Goal: Task Accomplishment & Management: Use online tool/utility

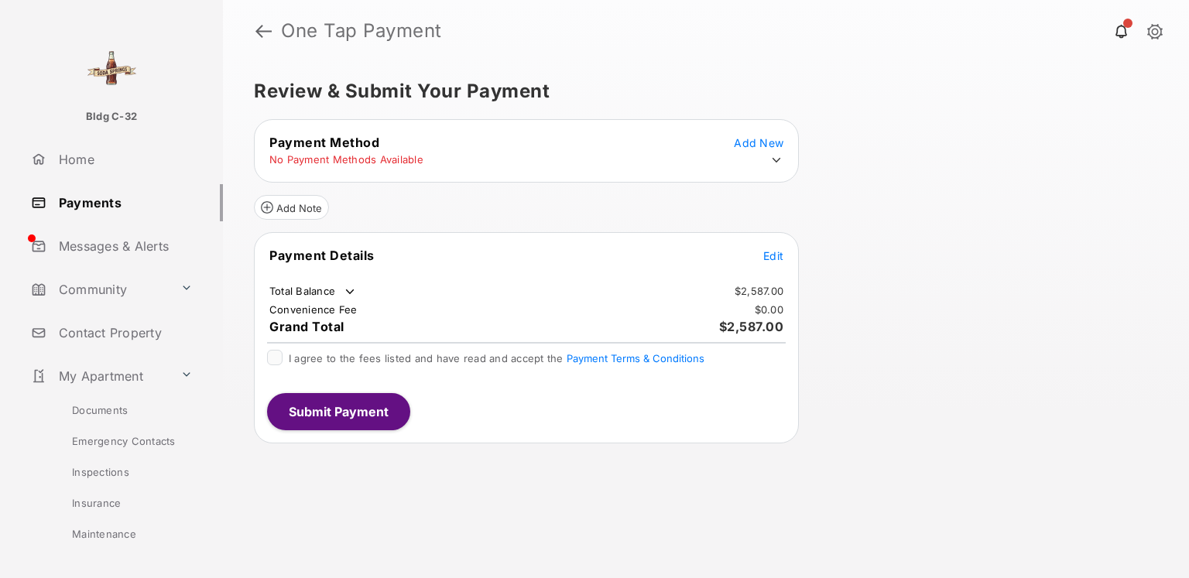
scroll to position [142, 0]
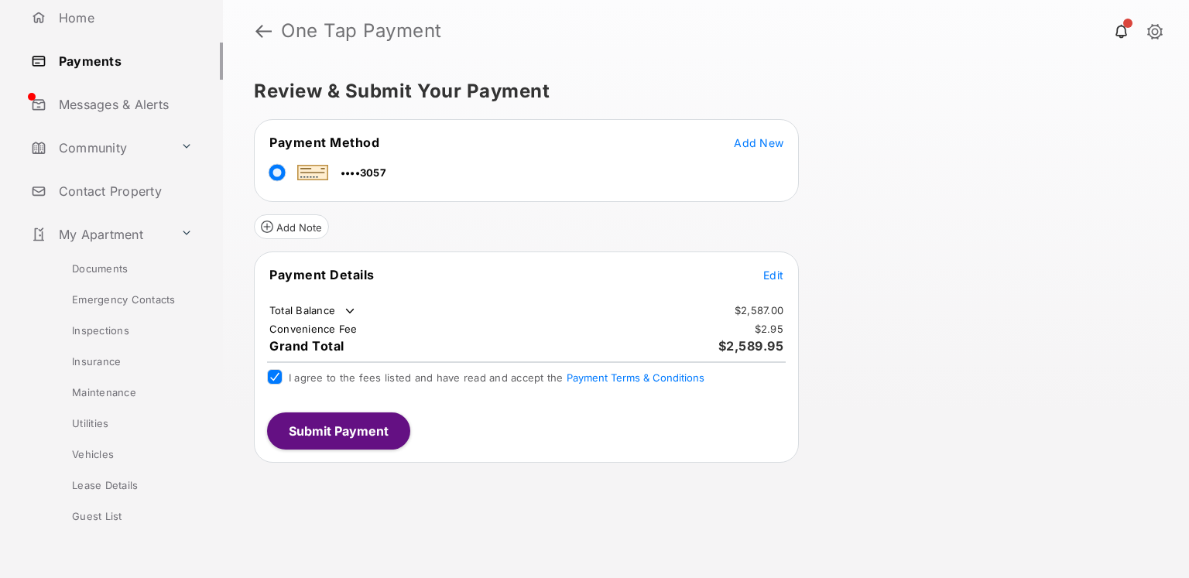
click at [334, 430] on button "Submit Payment" at bounding box center [338, 431] width 143 height 37
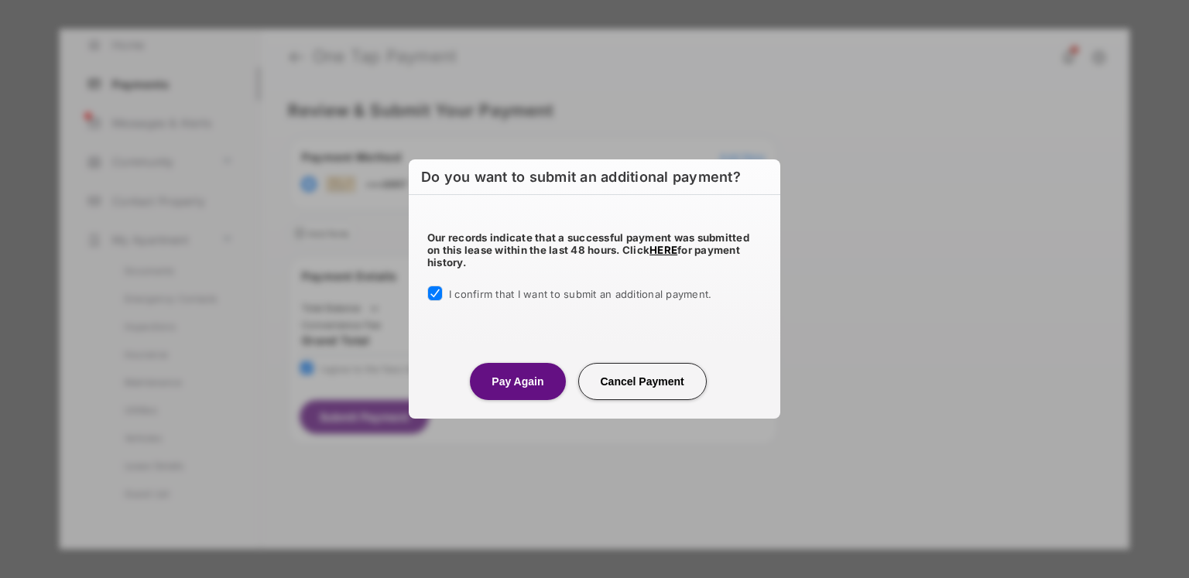
click at [533, 397] on button "Pay Again" at bounding box center [517, 381] width 95 height 37
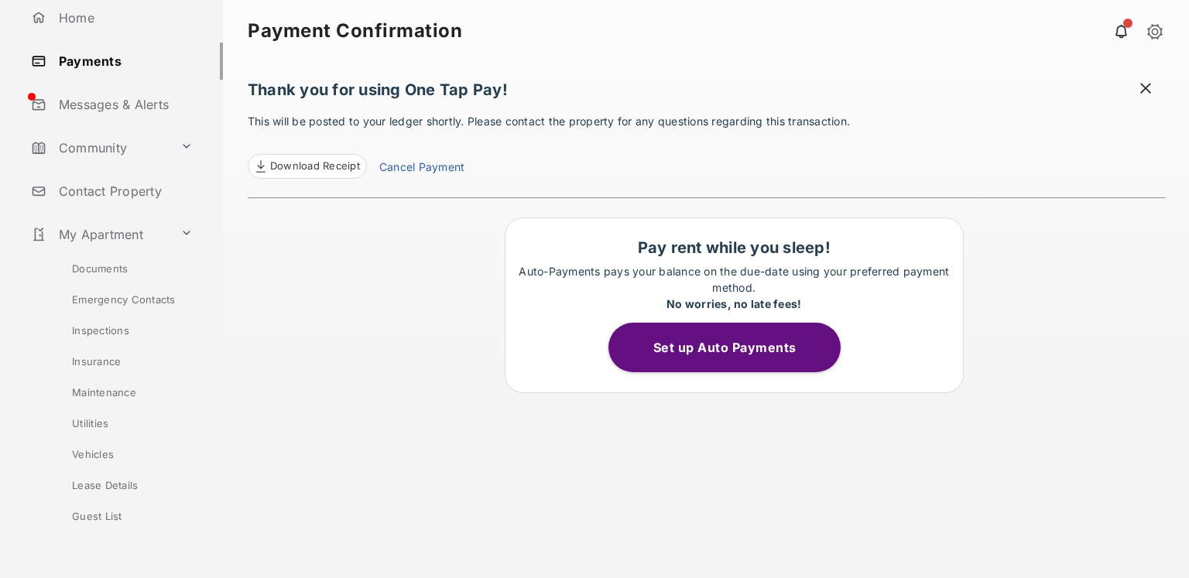
click at [1146, 87] on span at bounding box center [1145, 90] width 15 height 19
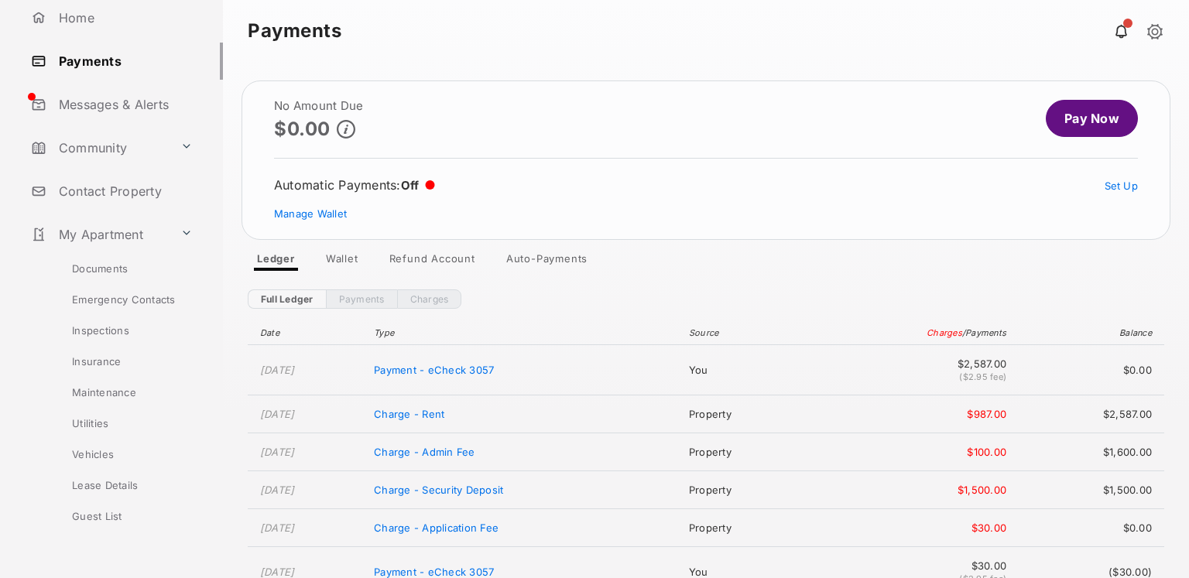
click at [74, 26] on link "Home" at bounding box center [124, 17] width 198 height 37
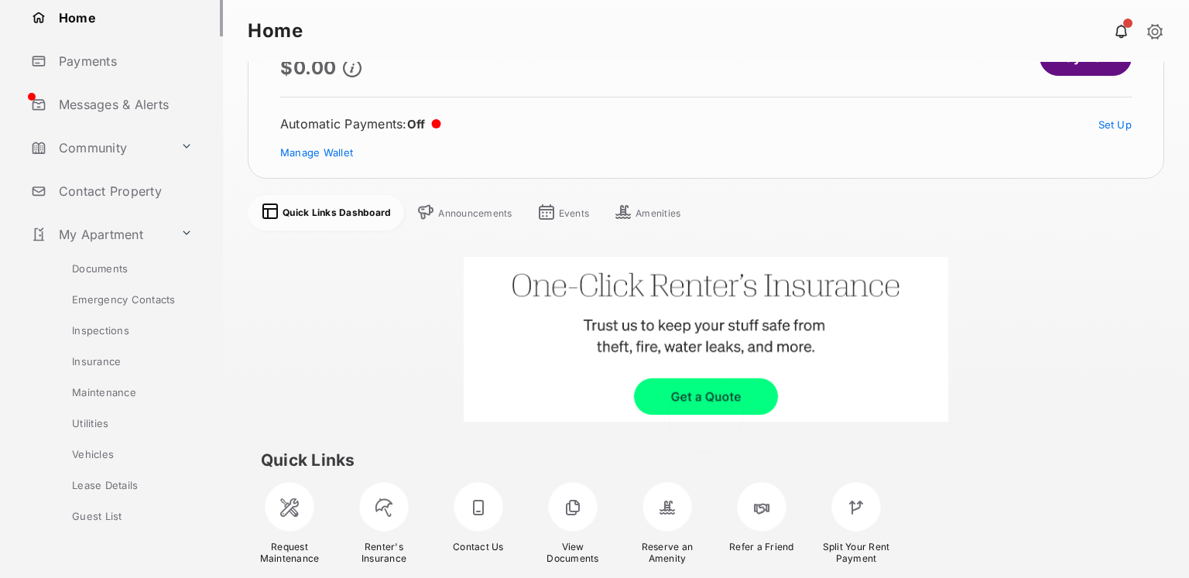
scroll to position [81, 0]
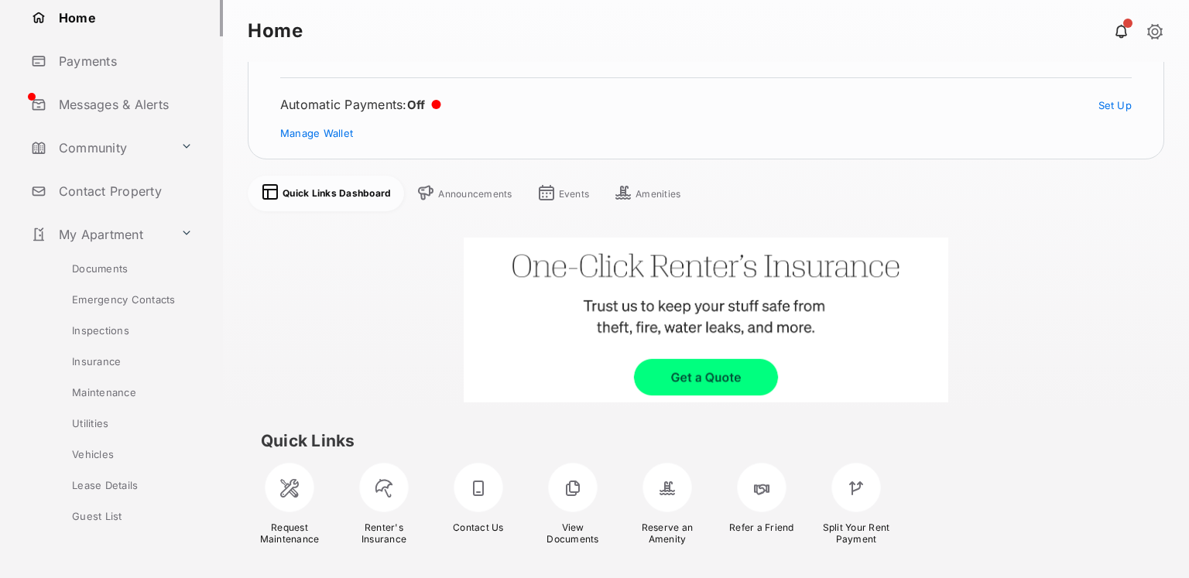
click at [671, 496] on div at bounding box center [668, 488] width 50 height 50
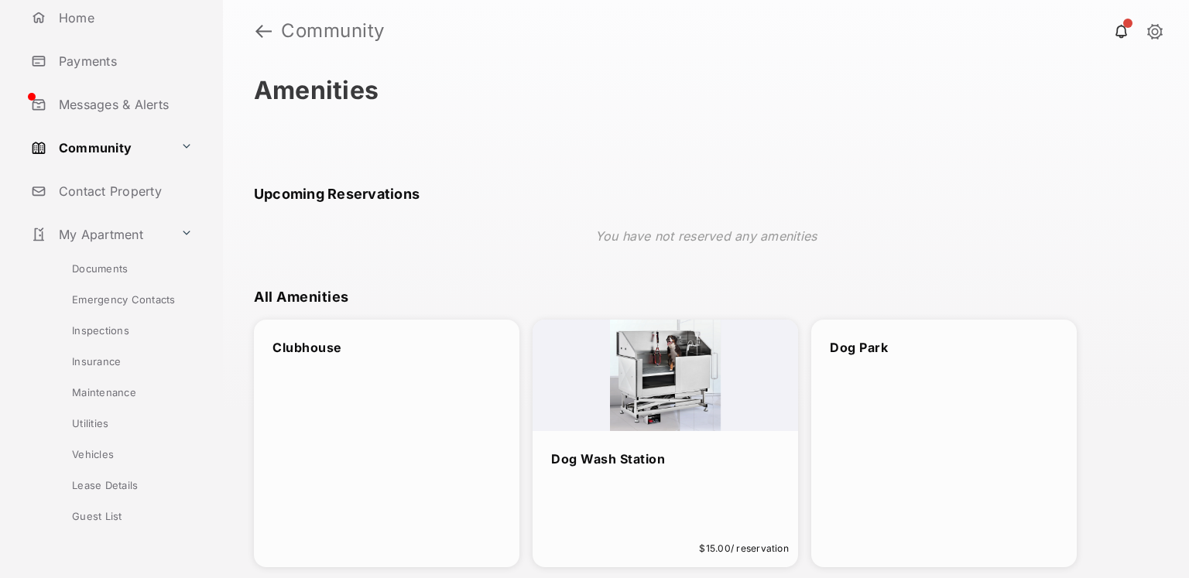
click at [369, 417] on div "Clubhouse" at bounding box center [387, 444] width 266 height 248
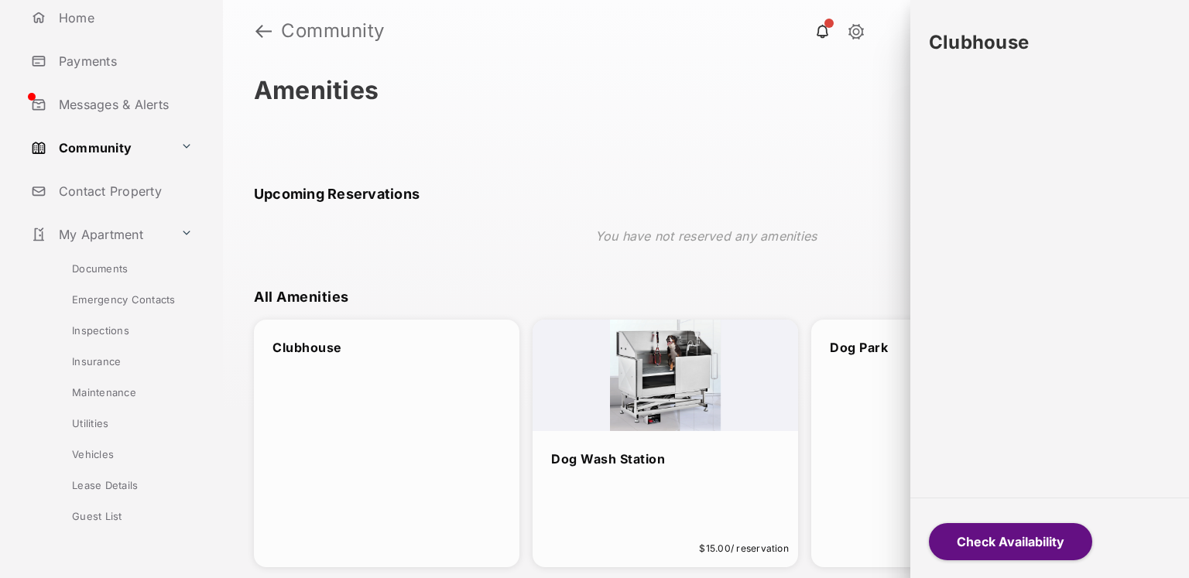
click at [999, 537] on button "Check Availability" at bounding box center [1010, 541] width 163 height 37
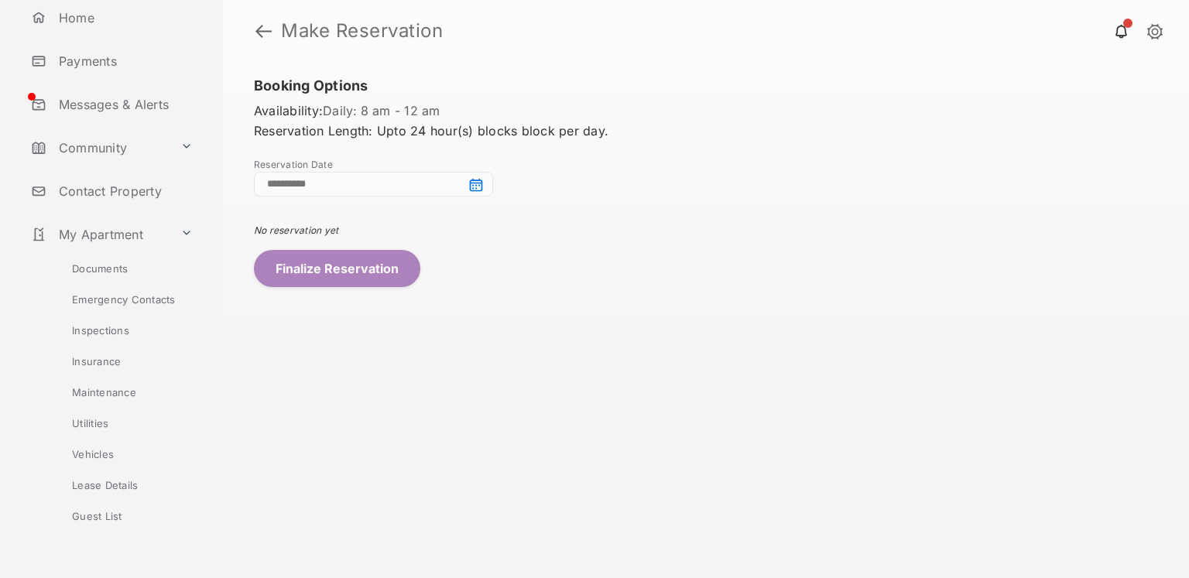
click at [476, 190] on input at bounding box center [373, 184] width 239 height 25
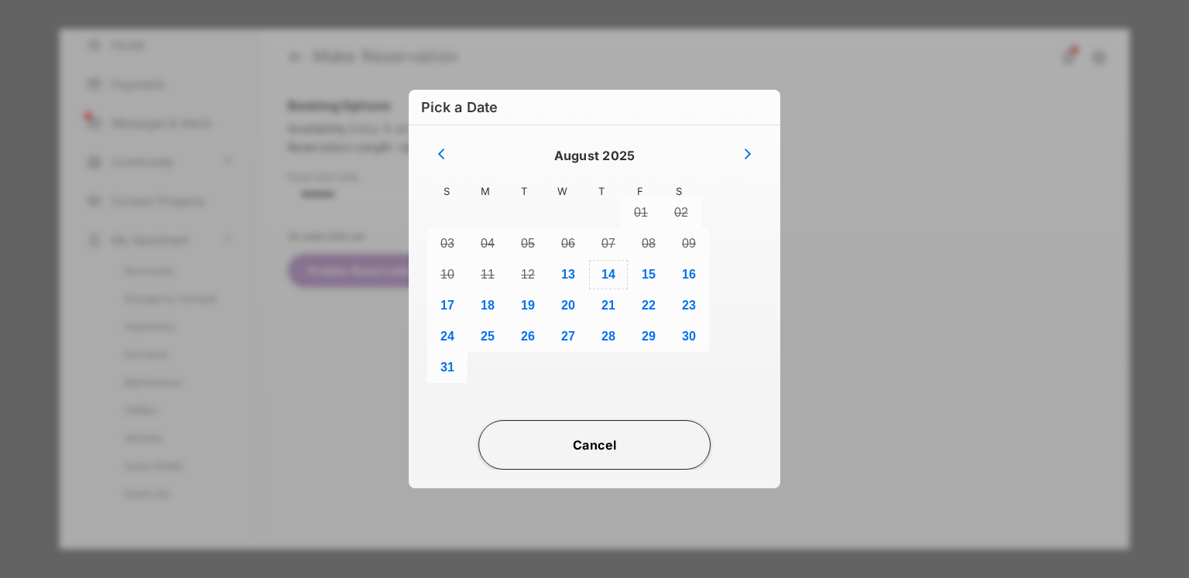
click at [608, 276] on button "14" at bounding box center [608, 274] width 40 height 31
type input "**********"
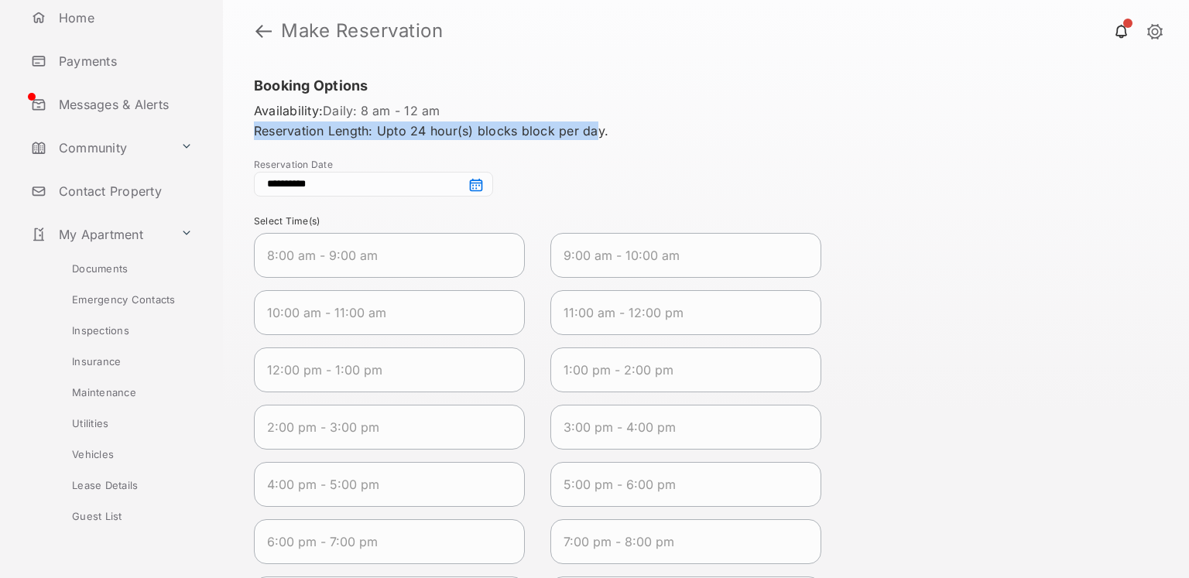
drag, startPoint x: 254, startPoint y: 130, endPoint x: 595, endPoint y: 131, distance: 341.4
click at [595, 131] on div "Availability: Daily : 8 am - 12 am Reservation Length: Upto 24 hour(s) blocks b…" at bounding box center [706, 120] width 904 height 39
drag, startPoint x: 447, startPoint y: 127, endPoint x: 385, endPoint y: 121, distance: 62.2
click at [447, 127] on div "Availability: Daily : 8 am - 12 am Reservation Length: Upto 24 hour(s) blocks b…" at bounding box center [706, 120] width 904 height 39
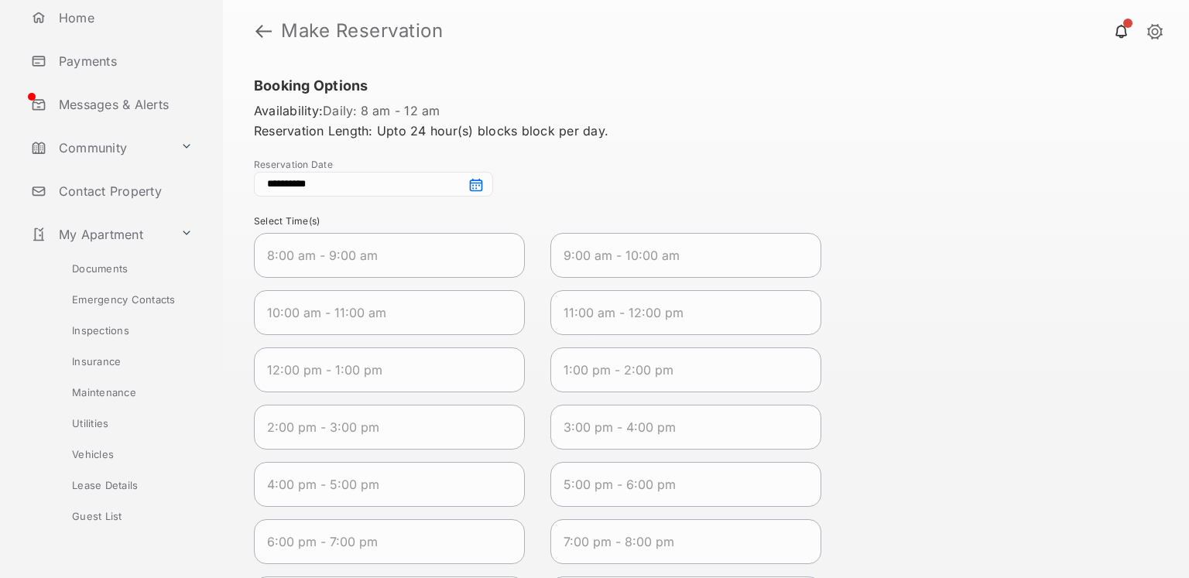
drag, startPoint x: 362, startPoint y: 109, endPoint x: 466, endPoint y: 109, distance: 104.5
click at [464, 109] on div "Availability: Daily : 8 am - 12 am" at bounding box center [706, 110] width 904 height 19
click at [466, 109] on div "Availability: Daily : 8 am - 12 am" at bounding box center [706, 110] width 904 height 19
drag, startPoint x: 486, startPoint y: 254, endPoint x: 573, endPoint y: 261, distance: 87.0
click at [489, 254] on 2025-08-14T09\ "8:00 am - 9:00 am" at bounding box center [389, 255] width 271 height 45
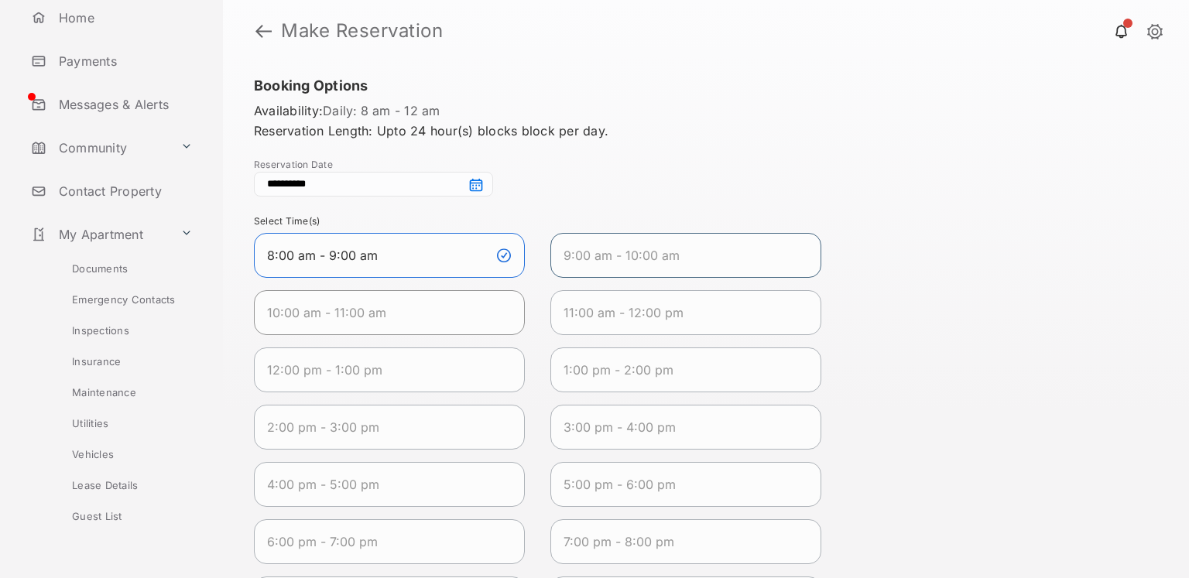
drag, startPoint x: 632, startPoint y: 264, endPoint x: 516, endPoint y: 293, distance: 119.8
click at [618, 268] on 2025-08-14T10\ "9:00 am - 10:00 am" at bounding box center [685, 255] width 271 height 45
drag, startPoint x: 475, startPoint y: 312, endPoint x: 511, endPoint y: 311, distance: 36.4
click at [478, 311] on span "10:00 am - 11:00 am" at bounding box center [377, 312] width 220 height 19
click at [592, 313] on span "11:00 am - 12:00 pm" at bounding box center [674, 312] width 220 height 19
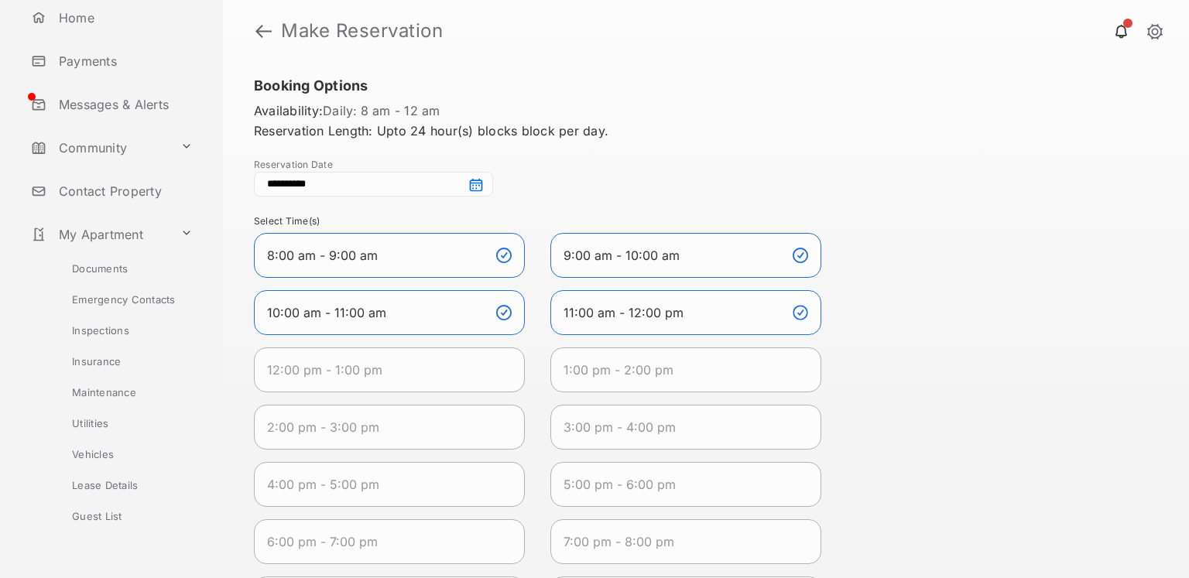
scroll to position [202, 0]
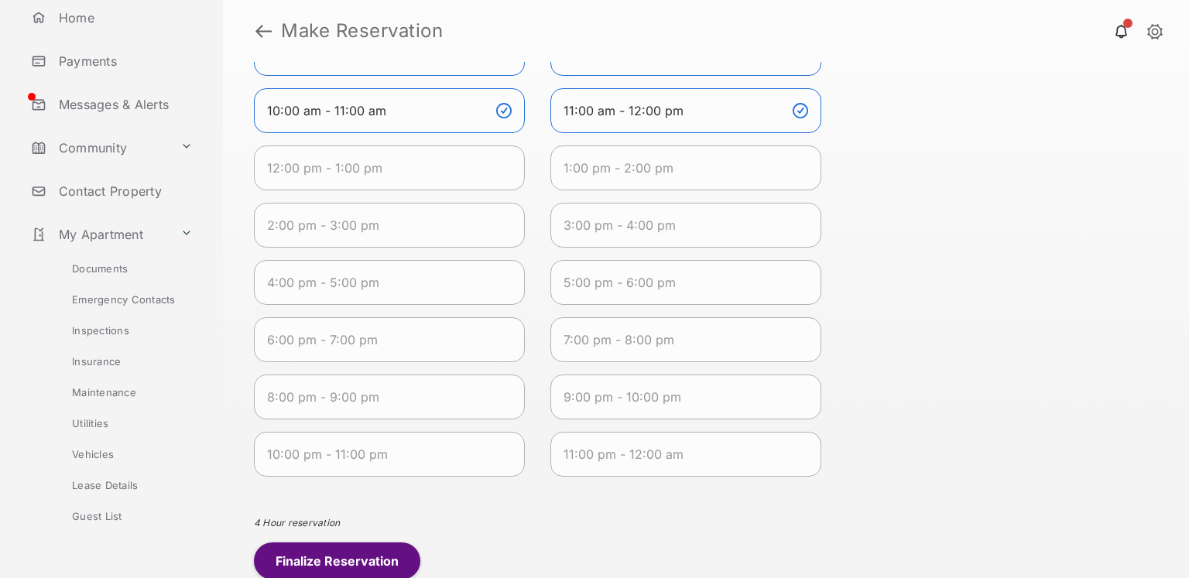
click at [368, 558] on button "Finalize Reservation" at bounding box center [337, 561] width 166 height 37
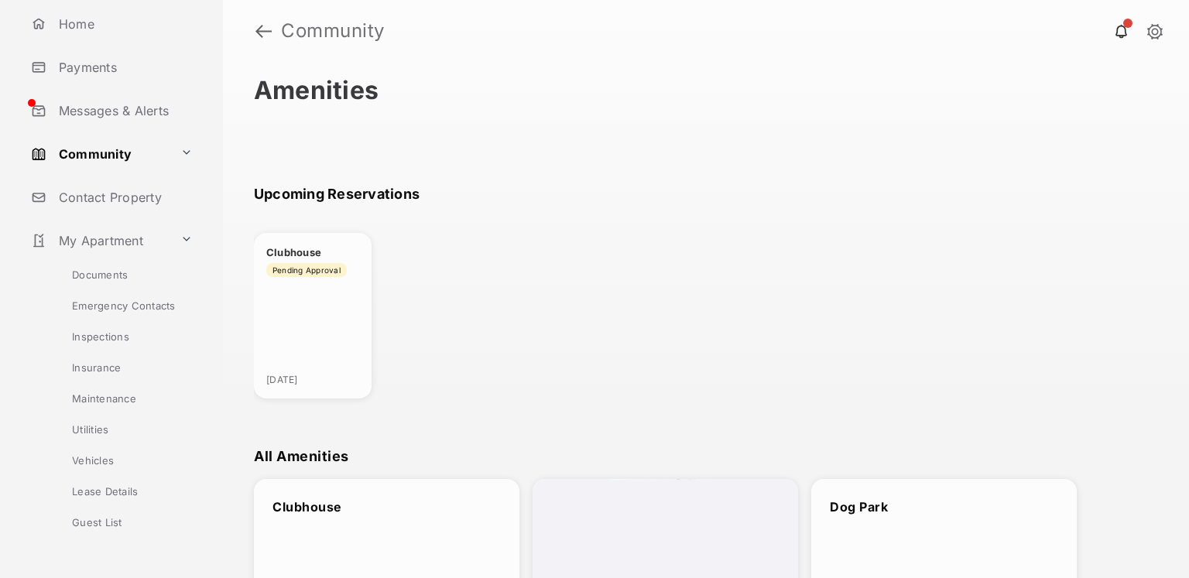
scroll to position [136, 0]
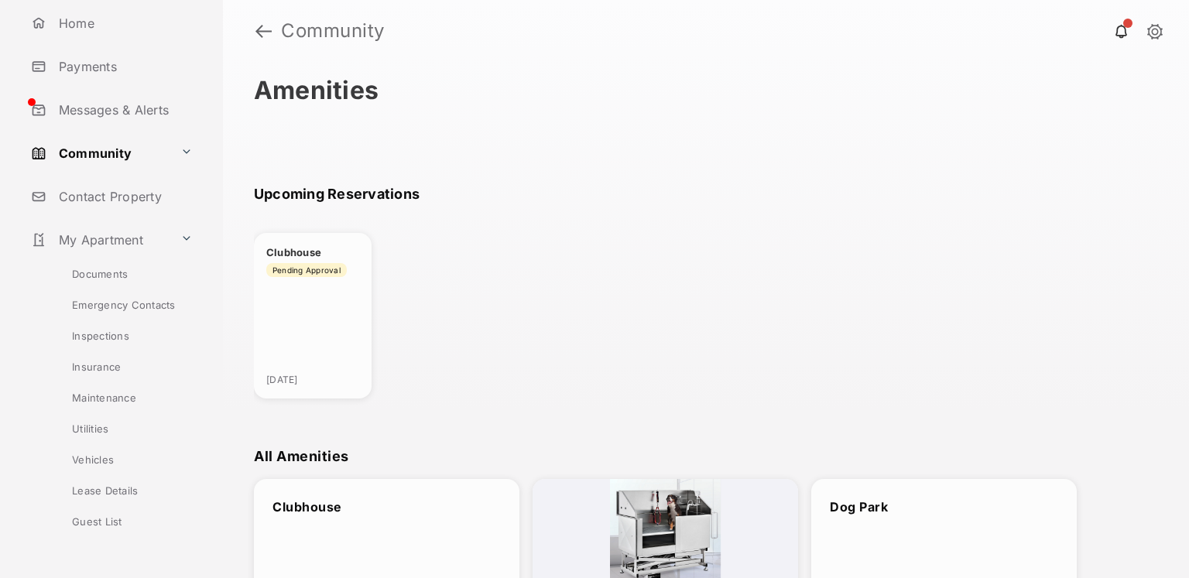
click at [115, 156] on link "Community" at bounding box center [99, 153] width 149 height 37
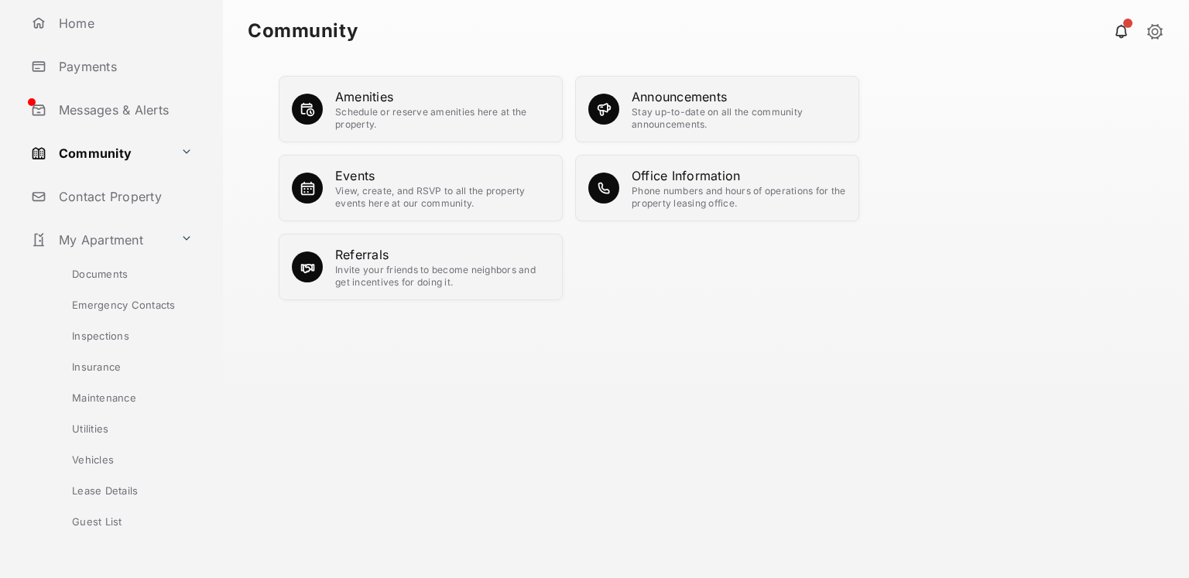
scroll to position [134, 0]
click at [439, 119] on div "Schedule or reserve amenities here at the property." at bounding box center [442, 118] width 214 height 25
